Goal: Task Accomplishment & Management: Manage account settings

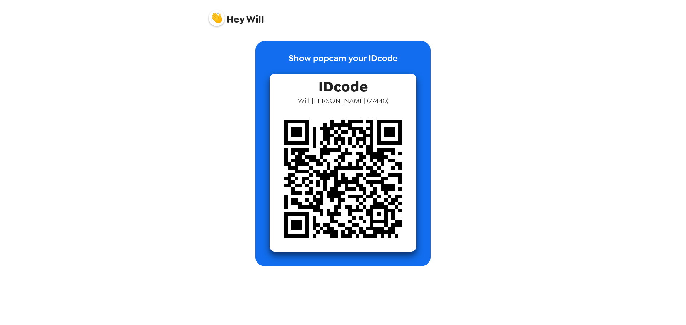
click at [211, 102] on div "Show popcam your IDcode IDcode Will Tibbals ( 77440 )" at bounding box center [343, 153] width 272 height 225
click at [362, 123] on img at bounding box center [343, 178] width 147 height 147
click at [354, 98] on span "Will Tibbals ( 77440 )" at bounding box center [343, 100] width 90 height 9
drag, startPoint x: 354, startPoint y: 98, endPoint x: 359, endPoint y: 90, distance: 8.8
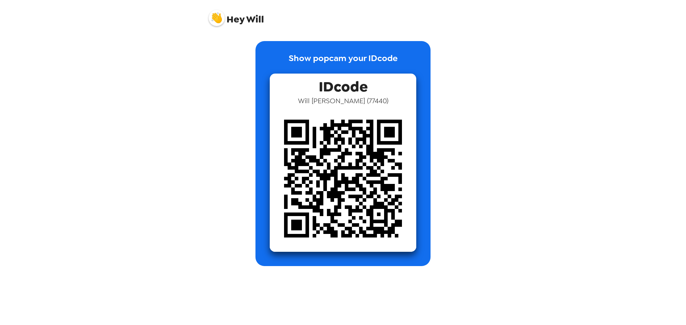
click at [354, 98] on span "Will Tibbals ( 77440 )" at bounding box center [343, 100] width 90 height 9
click at [381, 76] on div "IDcode Will Tibbals ( 77440 )" at bounding box center [343, 163] width 147 height 178
click at [245, 24] on span "Hey Will" at bounding box center [236, 15] width 55 height 18
click at [245, 40] on div "Show popcam your IDcode IDcode Will Tibbals ( 77440 )" at bounding box center [343, 148] width 286 height 236
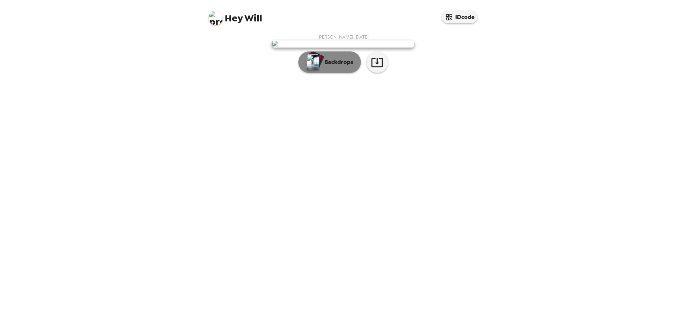
click at [340, 66] on p "Backdrops" at bounding box center [337, 62] width 33 height 9
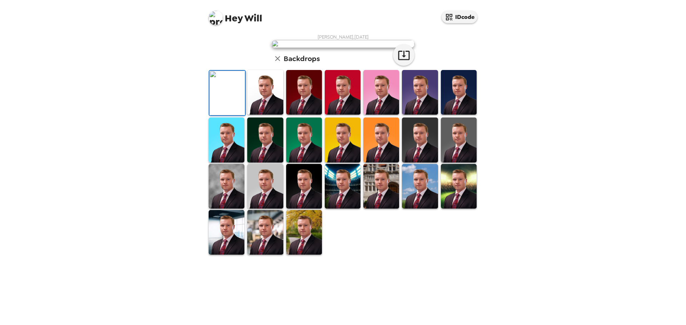
click at [376, 115] on img at bounding box center [381, 92] width 36 height 45
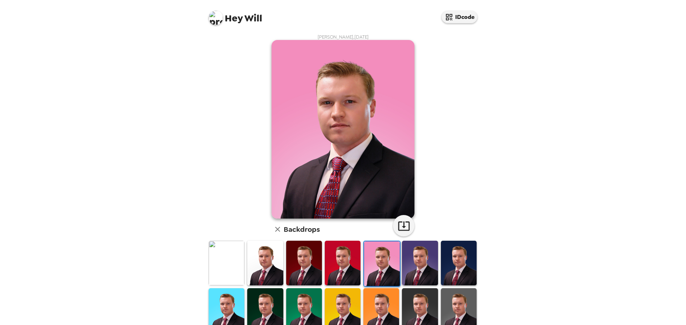
click at [411, 260] on img at bounding box center [420, 263] width 36 height 45
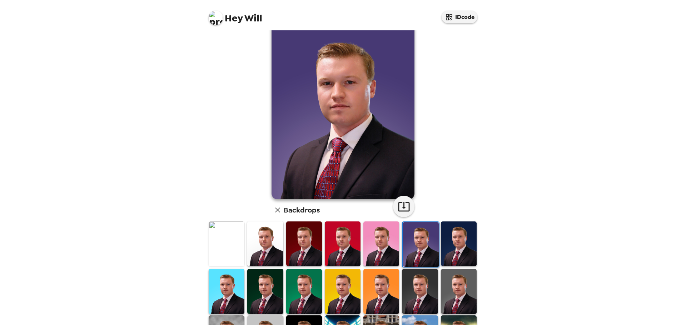
scroll to position [36, 0]
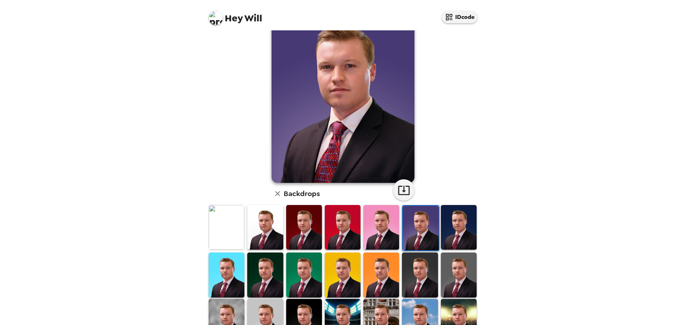
click at [228, 230] on img at bounding box center [227, 227] width 36 height 45
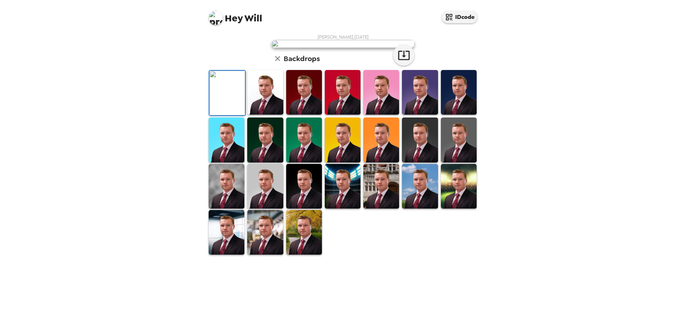
click at [269, 115] on img at bounding box center [265, 92] width 36 height 45
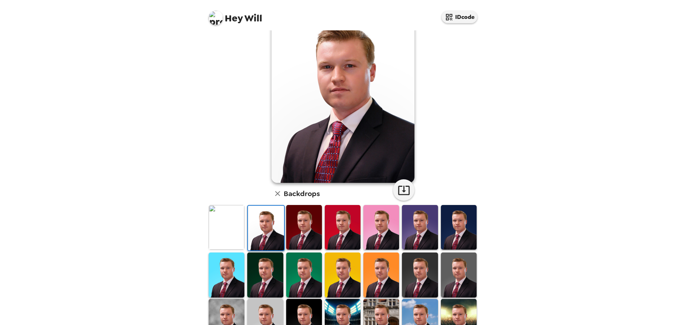
click at [351, 225] on img at bounding box center [343, 227] width 36 height 45
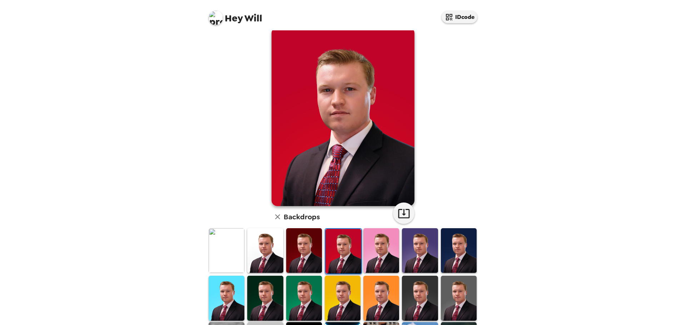
scroll to position [0, 0]
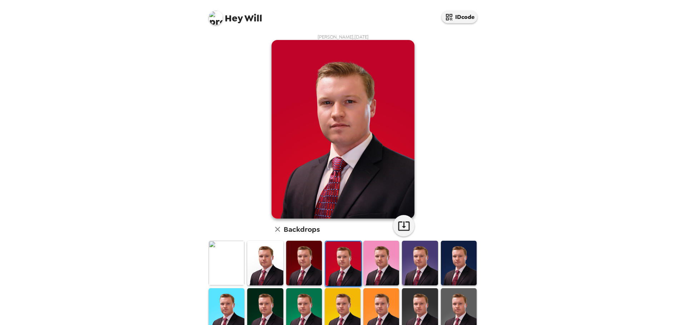
click at [226, 264] on img at bounding box center [227, 263] width 36 height 45
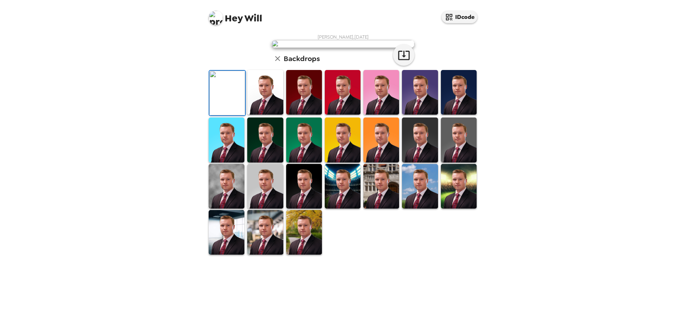
click at [312, 115] on img at bounding box center [304, 92] width 36 height 45
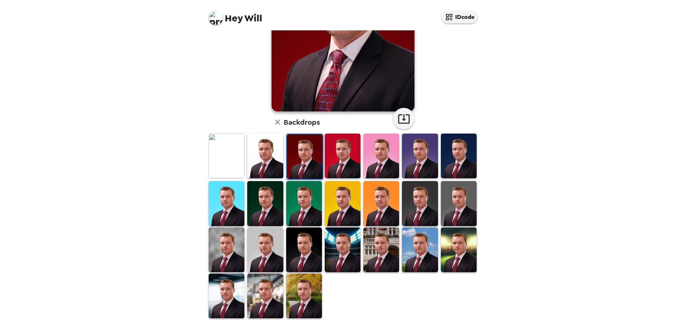
click at [452, 204] on img at bounding box center [459, 203] width 36 height 45
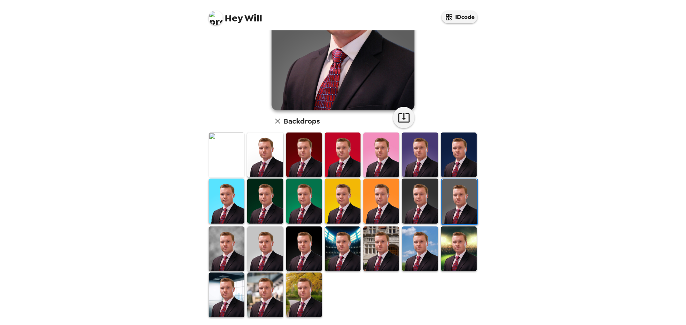
click at [311, 288] on img at bounding box center [304, 295] width 36 height 45
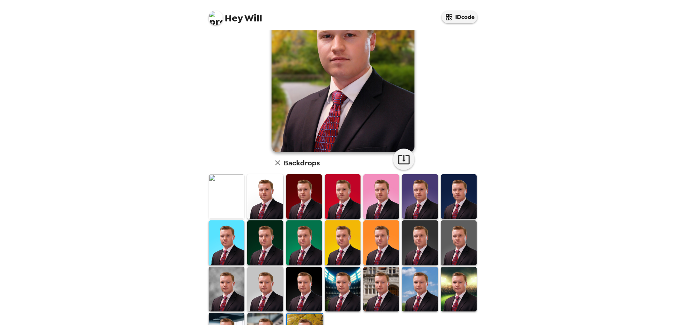
scroll to position [1, 0]
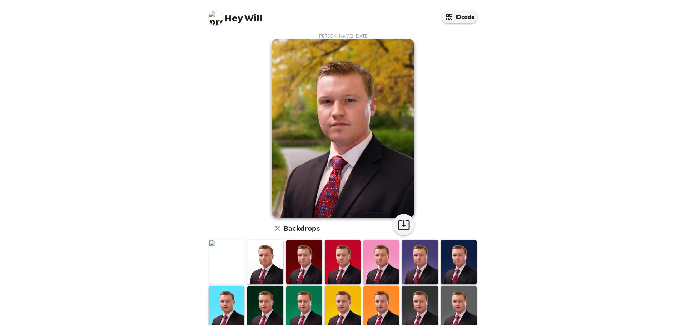
click at [227, 267] on img at bounding box center [227, 262] width 36 height 45
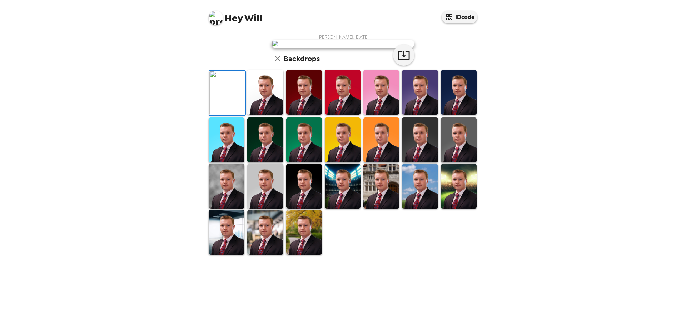
scroll to position [0, 0]
click at [303, 115] on img at bounding box center [304, 92] width 36 height 45
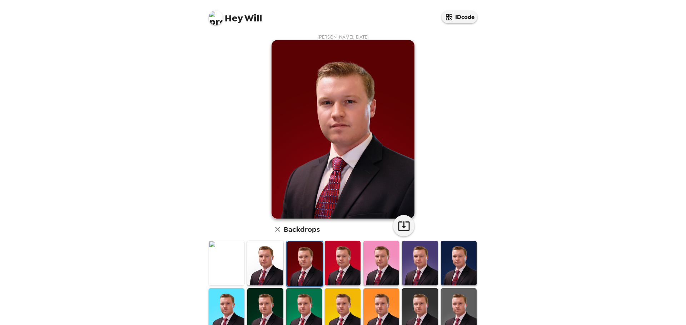
click at [408, 257] on img at bounding box center [420, 263] width 36 height 45
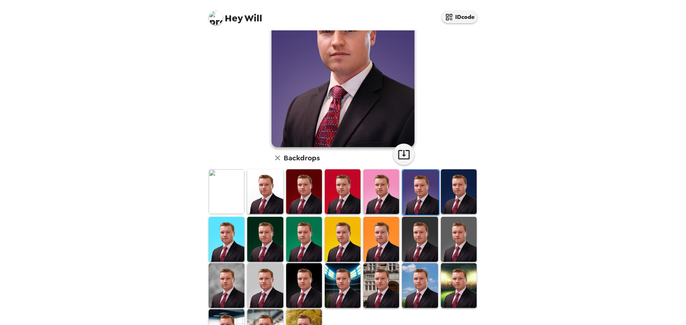
click at [464, 235] on img at bounding box center [459, 239] width 36 height 45
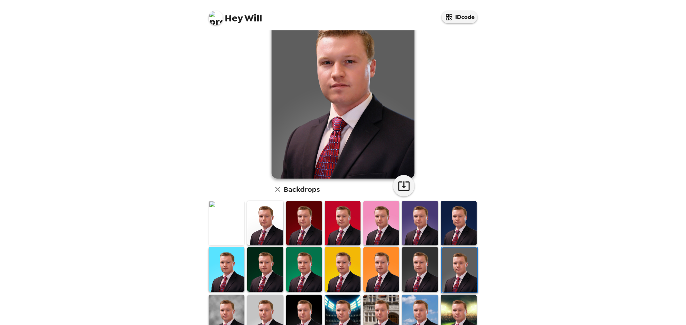
scroll to position [71, 0]
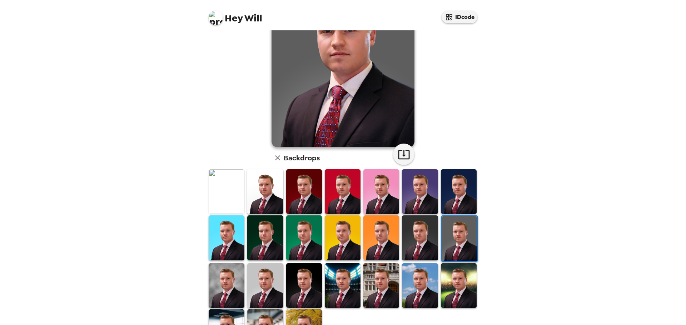
click at [242, 282] on img at bounding box center [227, 285] width 36 height 45
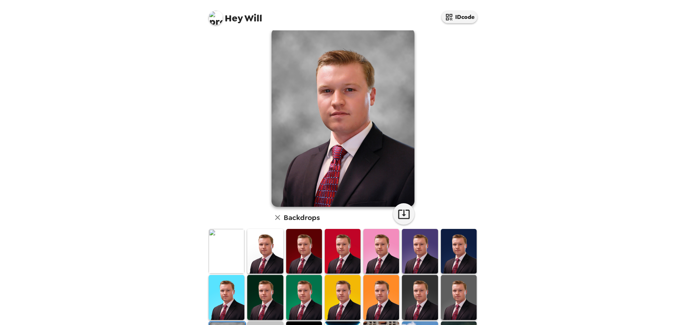
scroll to position [0, 0]
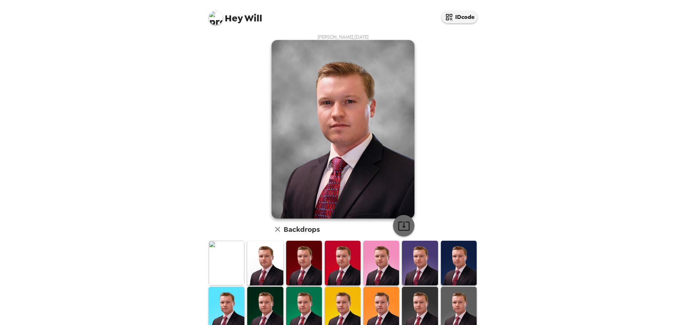
click at [406, 224] on icon "button" at bounding box center [404, 226] width 13 height 13
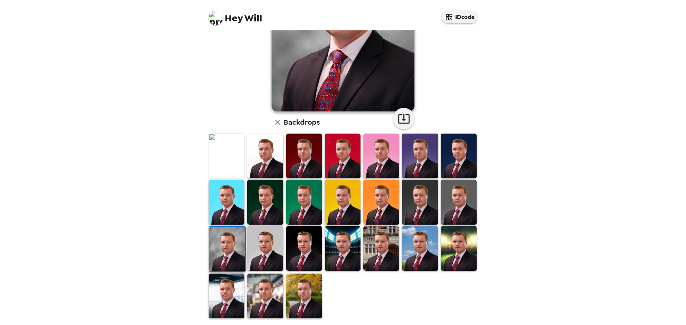
click at [305, 295] on img at bounding box center [304, 296] width 36 height 45
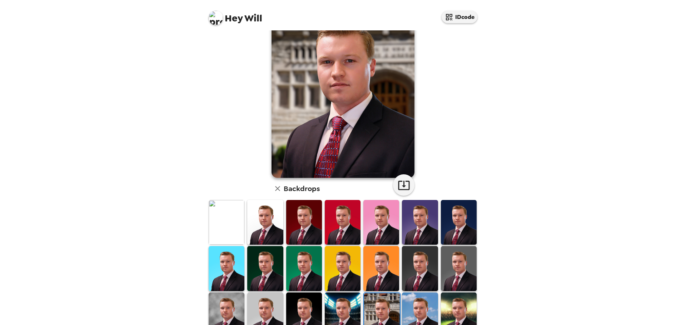
scroll to position [107, 0]
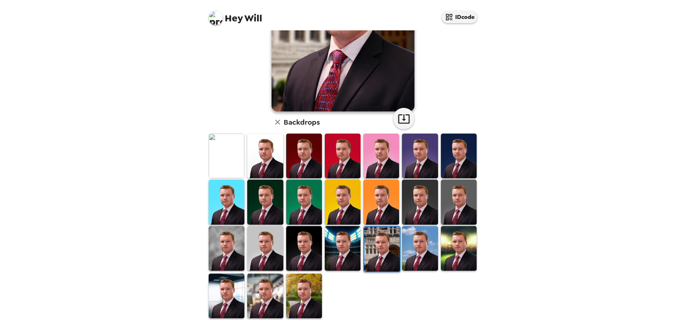
click at [349, 244] on img at bounding box center [343, 248] width 36 height 45
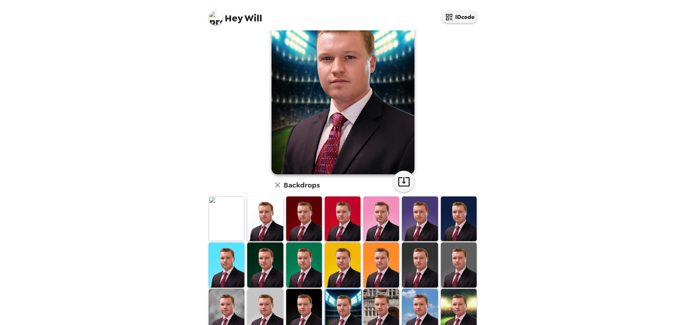
scroll to position [0, 0]
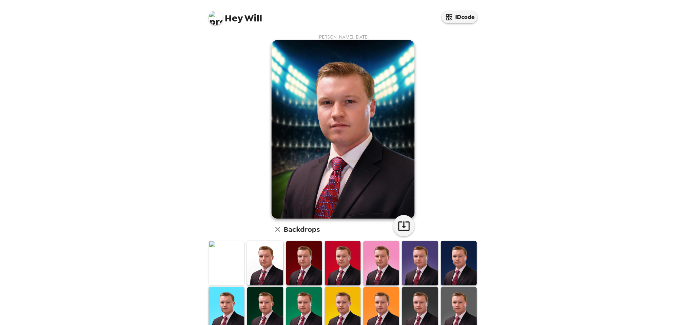
click at [420, 305] on img at bounding box center [420, 309] width 36 height 45
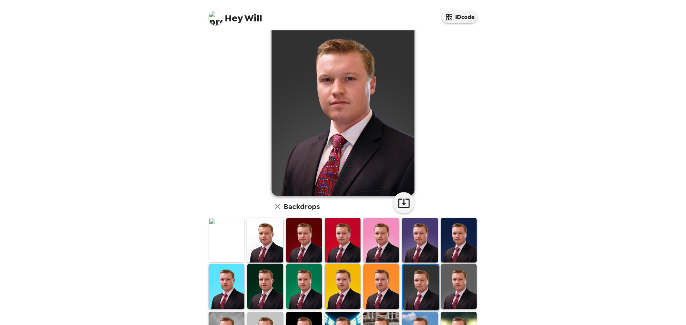
scroll to position [36, 0]
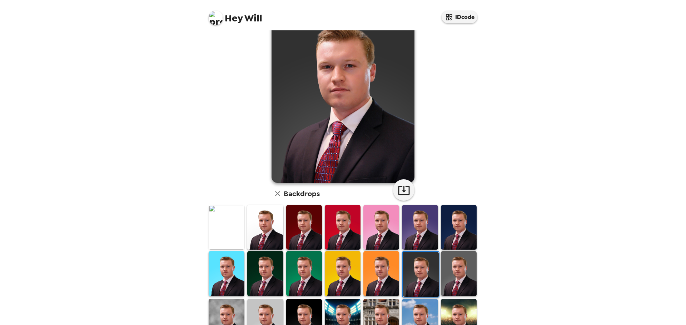
click at [271, 276] on img at bounding box center [265, 273] width 36 height 45
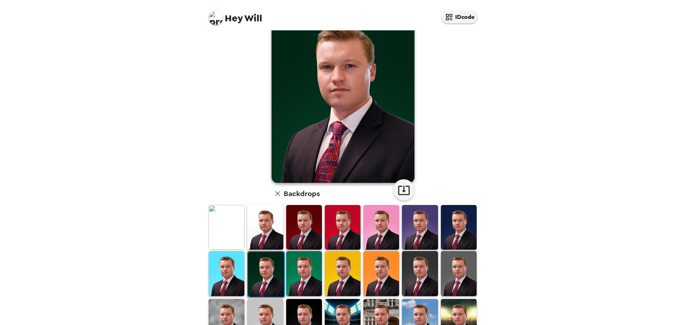
click at [233, 275] on img at bounding box center [227, 273] width 36 height 45
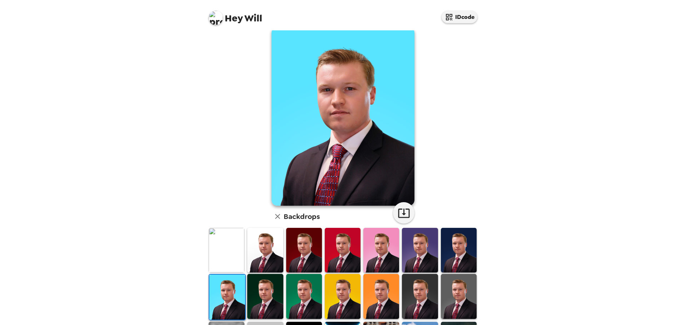
scroll to position [0, 0]
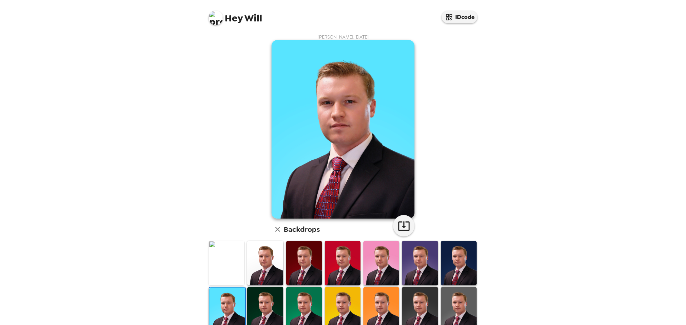
click at [441, 265] on img at bounding box center [459, 263] width 36 height 45
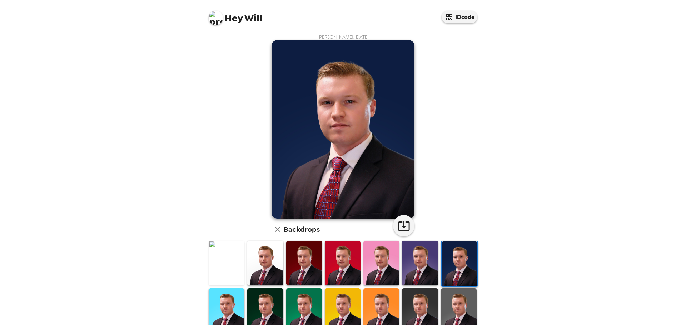
click at [421, 269] on img at bounding box center [420, 263] width 36 height 45
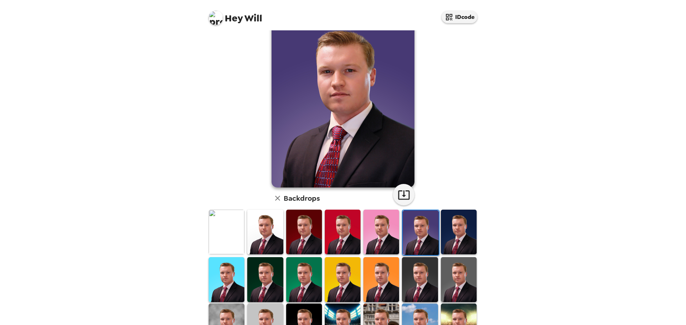
scroll to position [71, 0]
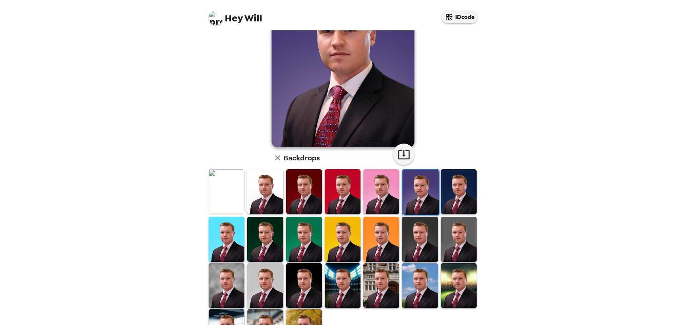
click at [446, 277] on img at bounding box center [459, 285] width 36 height 45
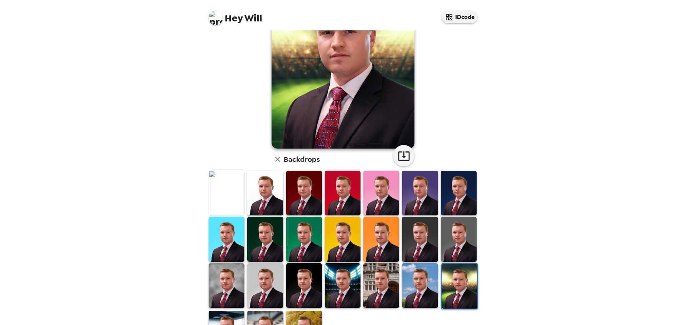
scroll to position [108, 0]
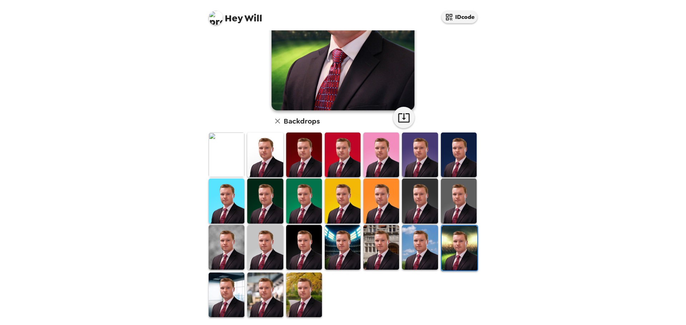
click at [231, 246] on img at bounding box center [227, 247] width 36 height 45
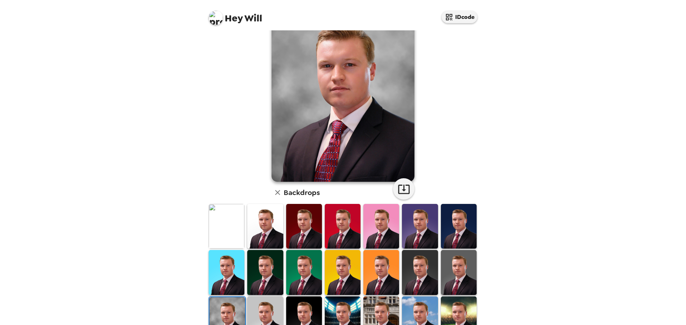
click at [454, 264] on img at bounding box center [459, 272] width 36 height 45
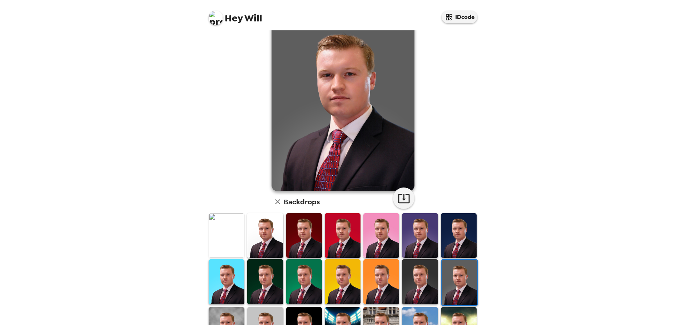
scroll to position [36, 0]
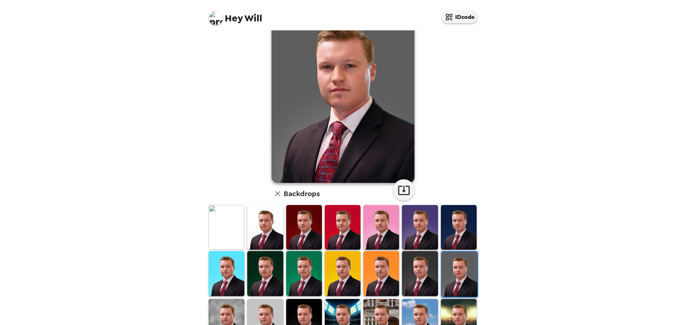
click at [268, 239] on img at bounding box center [265, 227] width 36 height 45
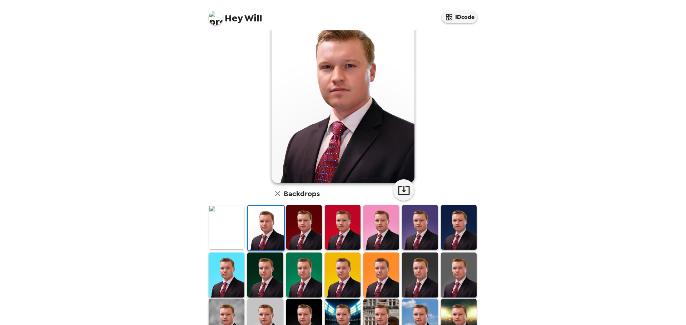
scroll to position [0, 0]
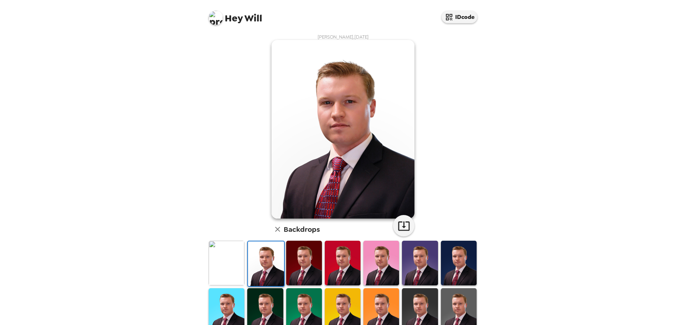
click at [308, 260] on img at bounding box center [304, 263] width 36 height 45
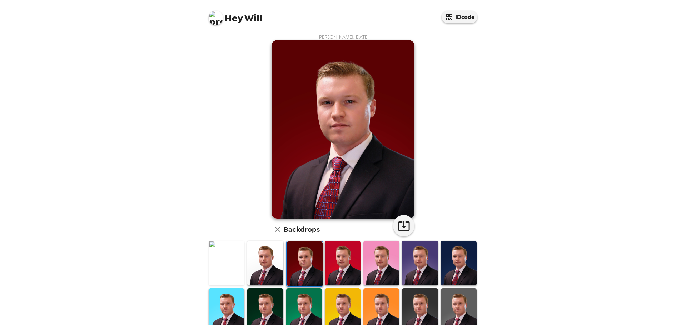
click at [409, 264] on img at bounding box center [420, 263] width 36 height 45
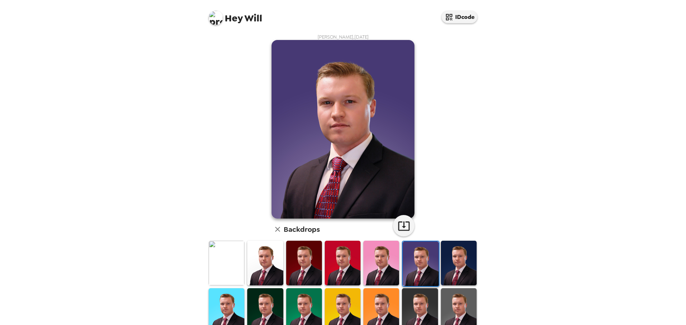
click at [449, 258] on img at bounding box center [459, 263] width 36 height 45
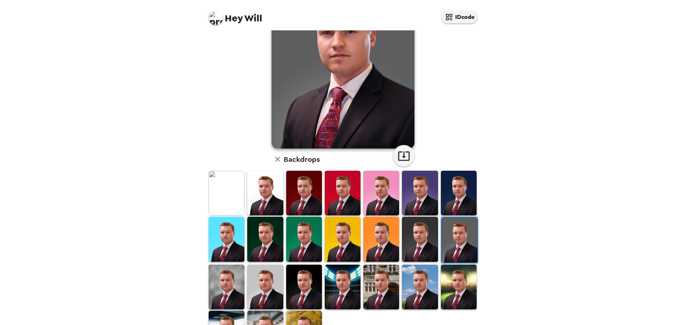
scroll to position [71, 0]
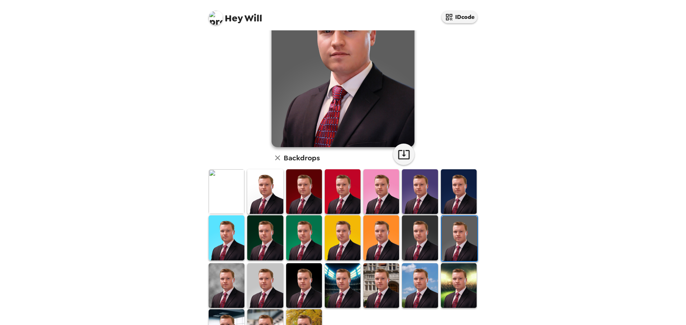
click at [529, 74] on div "Hey Will IDcode Will [PERSON_NAME] , [DATE] Backdrops" at bounding box center [343, 162] width 686 height 325
click at [216, 286] on img at bounding box center [227, 285] width 36 height 45
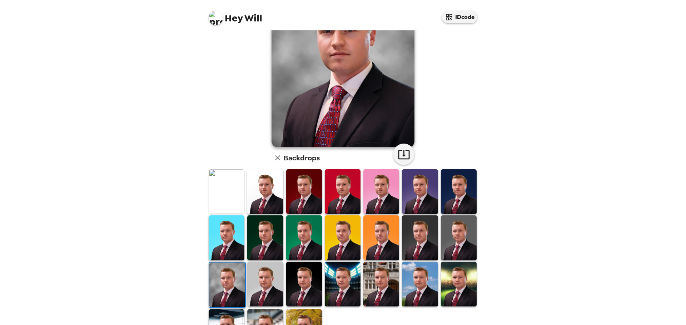
click at [449, 243] on img at bounding box center [459, 238] width 36 height 45
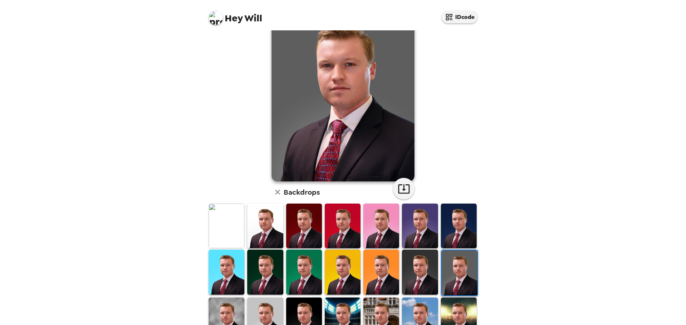
scroll to position [0, 0]
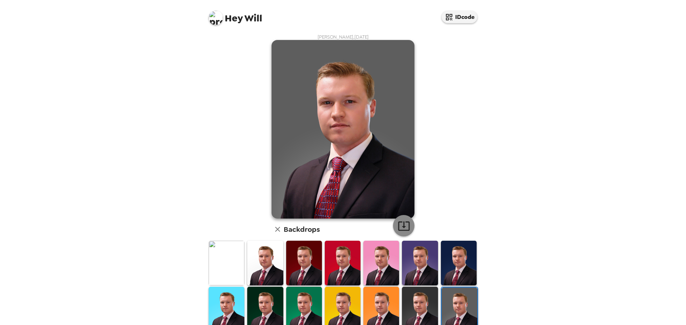
click at [401, 223] on icon "button" at bounding box center [403, 226] width 11 height 9
